Goal: Information Seeking & Learning: Check status

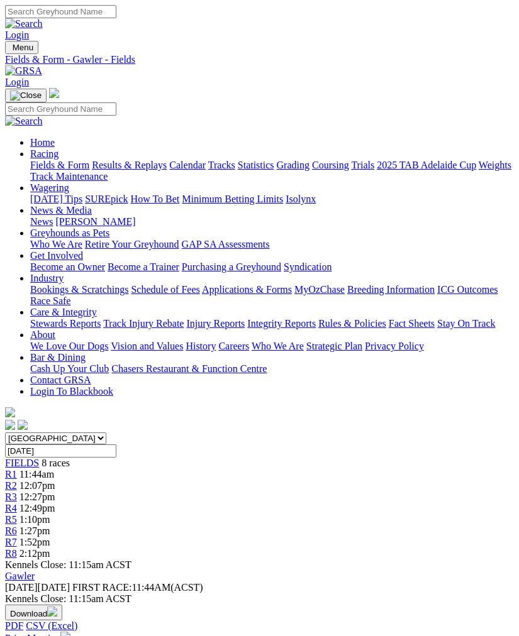
click at [135, 170] on link "Results & Replays" at bounding box center [129, 165] width 75 height 11
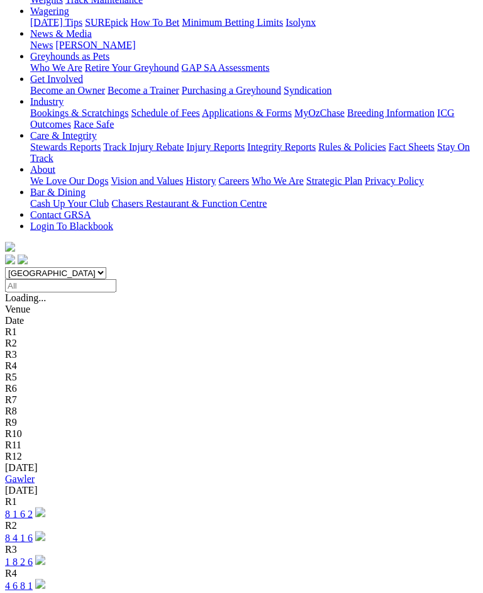
scroll to position [177, 0]
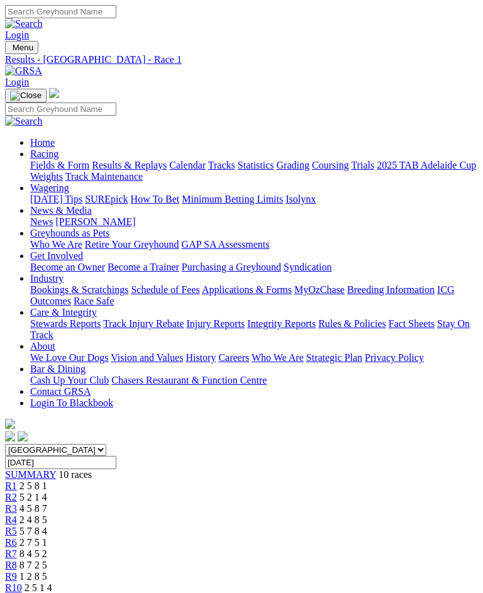
click at [10, 50] on img "Toggle navigation" at bounding box center [10, 50] width 0 height 0
click at [123, 170] on link "Results & Replays" at bounding box center [129, 165] width 75 height 11
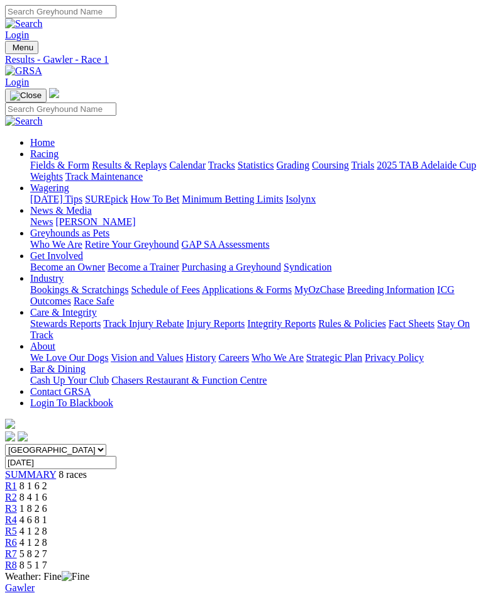
click at [17, 560] on link "R8" at bounding box center [11, 565] width 12 height 11
click at [10, 50] on img "Toggle navigation" at bounding box center [10, 50] width 0 height 0
click at [89, 170] on link "Fields & Form" at bounding box center [59, 165] width 59 height 11
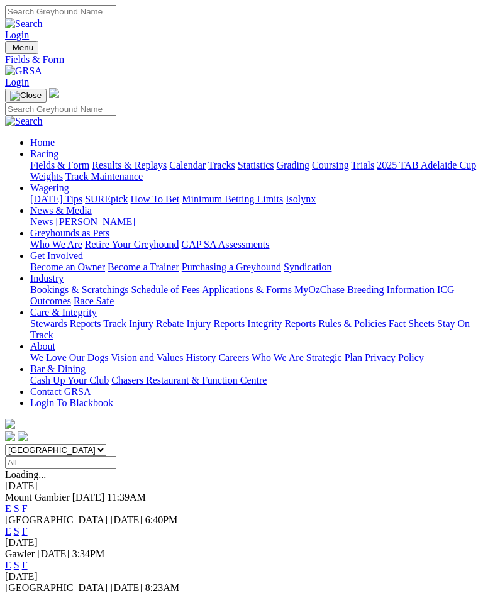
click at [28, 526] on link "F" at bounding box center [25, 531] width 6 height 11
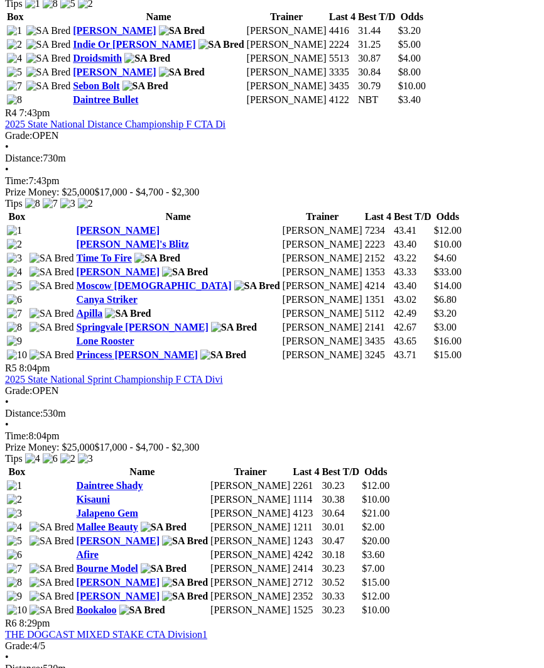
scroll to position [1194, 10]
